Goal: Information Seeking & Learning: Learn about a topic

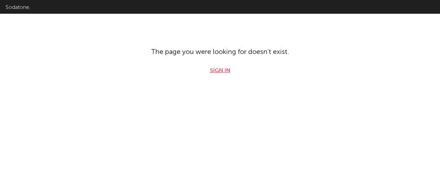
click at [220, 71] on link "Sign in" at bounding box center [220, 71] width 20 height 8
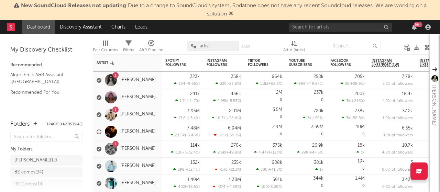
click at [230, 14] on icon at bounding box center [231, 14] width 4 height 6
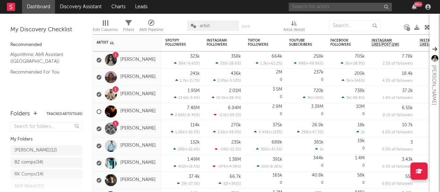
click at [329, 10] on input "text" at bounding box center [340, 7] width 103 height 9
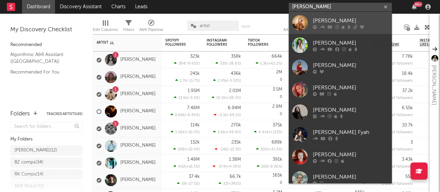
type input "[PERSON_NAME]"
click at [321, 28] on icon at bounding box center [322, 27] width 5 height 4
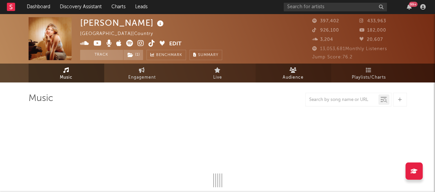
select select "6m"
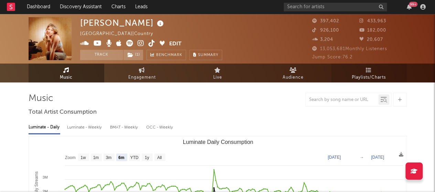
click at [364, 69] on link "Playlists/Charts" at bounding box center [369, 73] width 76 height 19
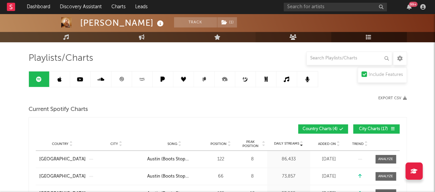
scroll to position [40, 0]
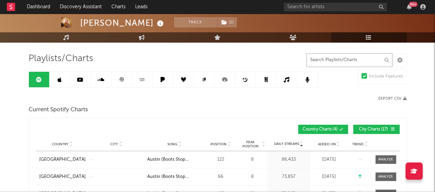
click at [341, 63] on input "text" at bounding box center [350, 60] width 86 height 14
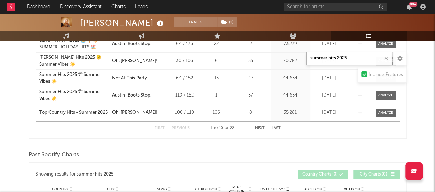
scroll to position [339, 0]
type input "summer hits 2025"
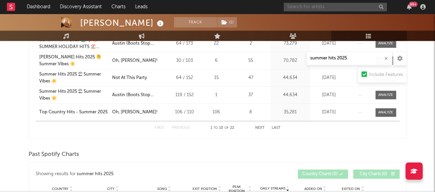
click at [291, 4] on input "text" at bounding box center [335, 7] width 103 height 9
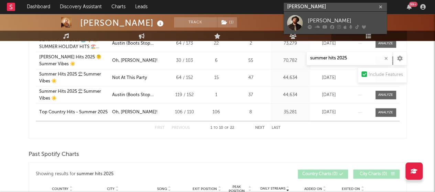
type input "[PERSON_NAME]"
click at [329, 28] on div at bounding box center [346, 27] width 76 height 4
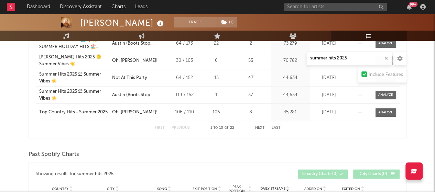
scroll to position [47, 0]
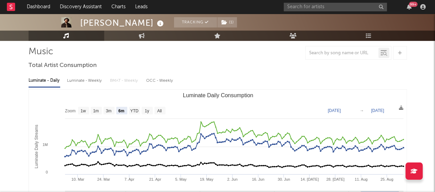
select select "6m"
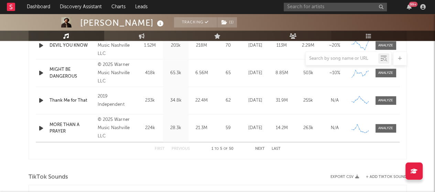
click at [366, 35] on icon at bounding box center [369, 36] width 6 height 6
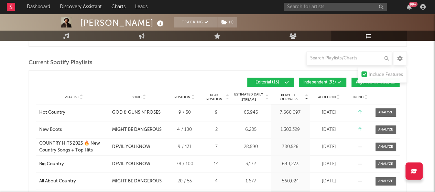
scroll to position [335, 0]
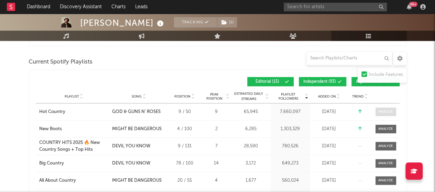
click at [388, 110] on div at bounding box center [385, 111] width 15 height 5
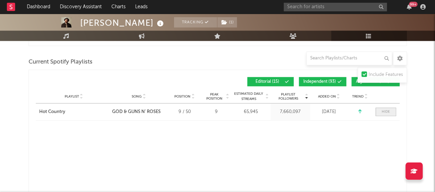
select select "1w"
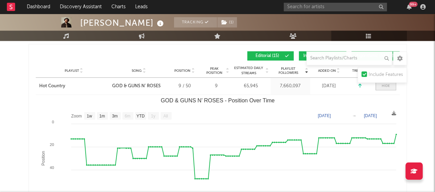
scroll to position [361, 0]
